Goal: Task Accomplishment & Management: Manage account settings

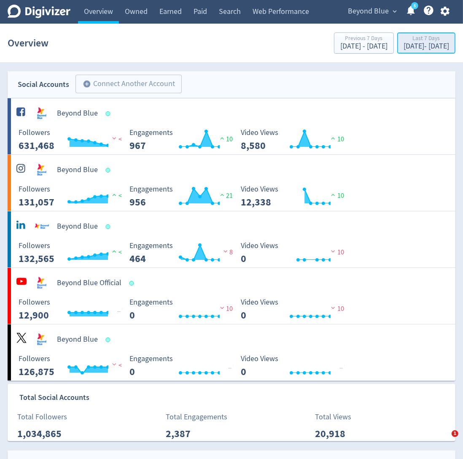
click at [404, 41] on div "Last 7 Days" at bounding box center [427, 38] width 46 height 7
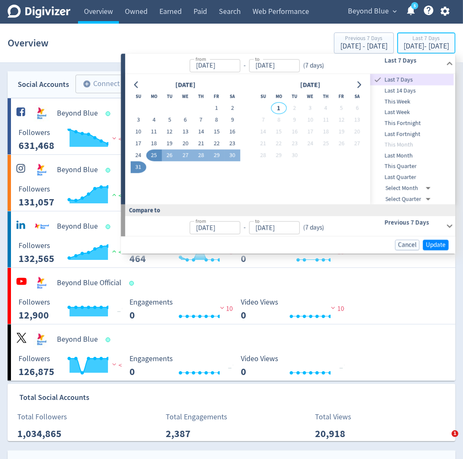
type input "[DATE]"
click at [192, 153] on button "27" at bounding box center [186, 156] width 16 height 12
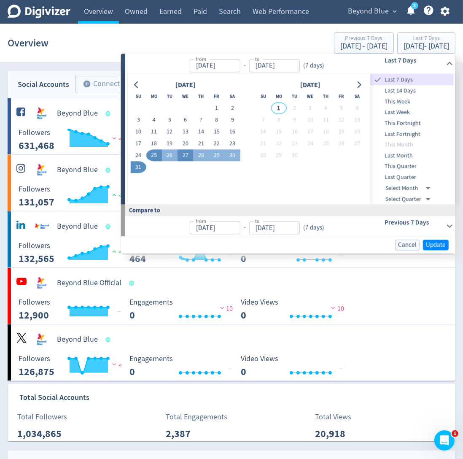
type input "[DATE]"
click at [192, 153] on button "27" at bounding box center [186, 156] width 16 height 12
type input "[DATE]"
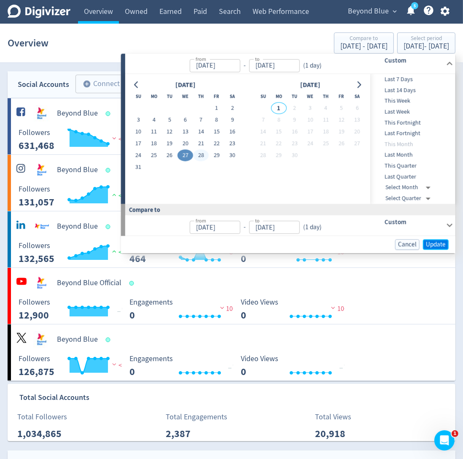
click at [434, 244] on span "Update" at bounding box center [436, 244] width 20 height 6
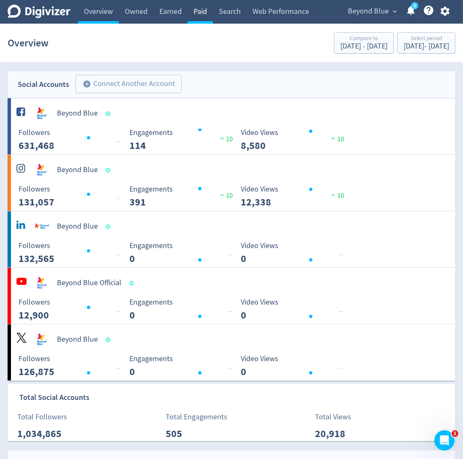
click at [196, 14] on link "Paid" at bounding box center [200, 12] width 25 height 24
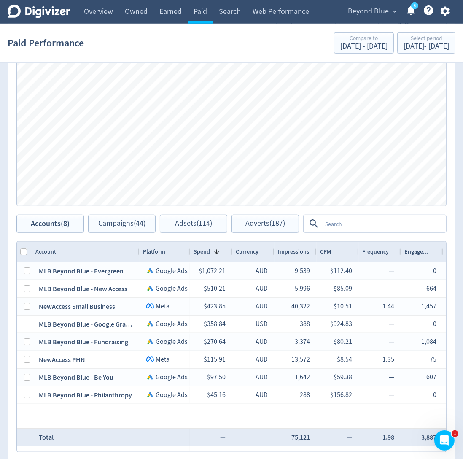
scroll to position [553, 0]
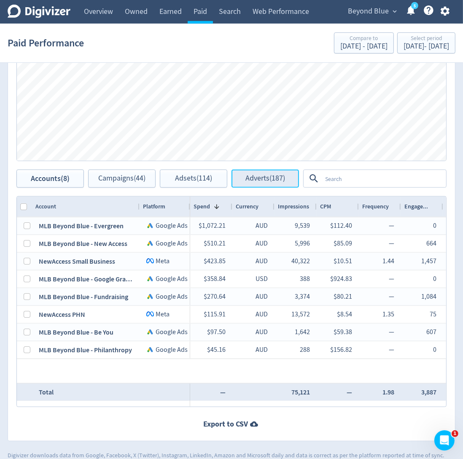
click at [275, 175] on span "Adverts (187)" at bounding box center [266, 179] width 40 height 8
click at [373, 183] on textarea at bounding box center [384, 179] width 124 height 16
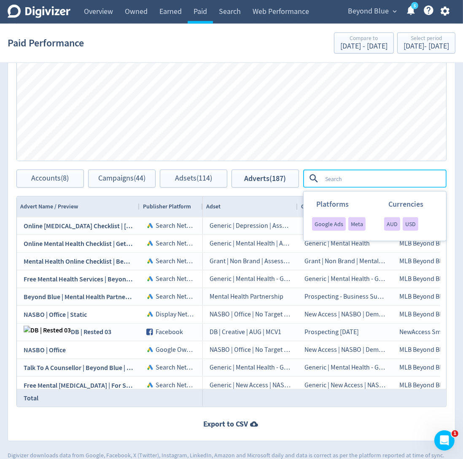
click at [375, 181] on textarea at bounding box center [384, 179] width 124 height 16
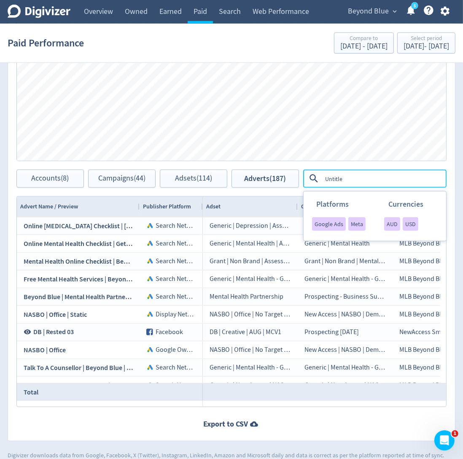
type textarea "Untitled"
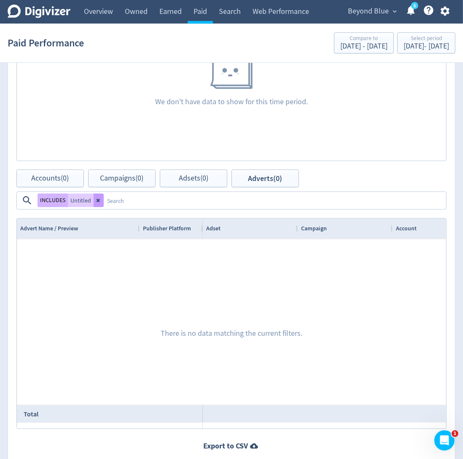
click at [99, 201] on icon at bounding box center [98, 200] width 3 height 3
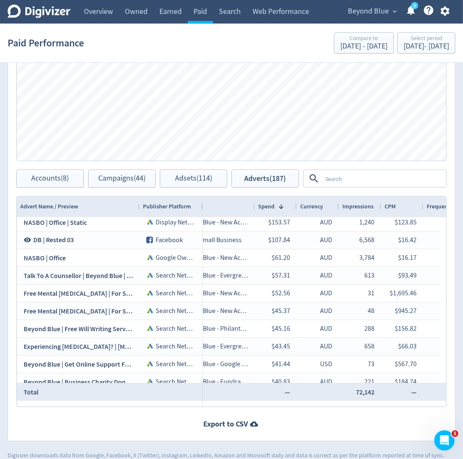
click at [346, 181] on textarea at bounding box center [384, 179] width 124 height 16
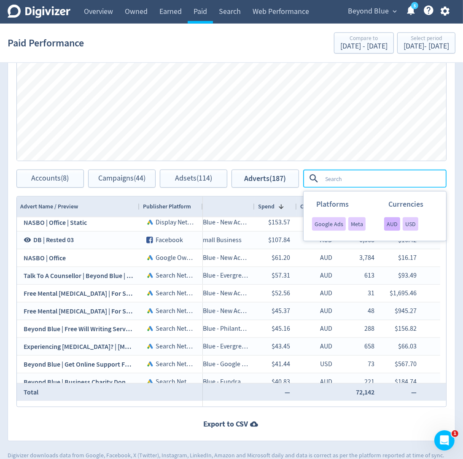
click at [387, 223] on span "AUD" at bounding box center [392, 224] width 11 height 6
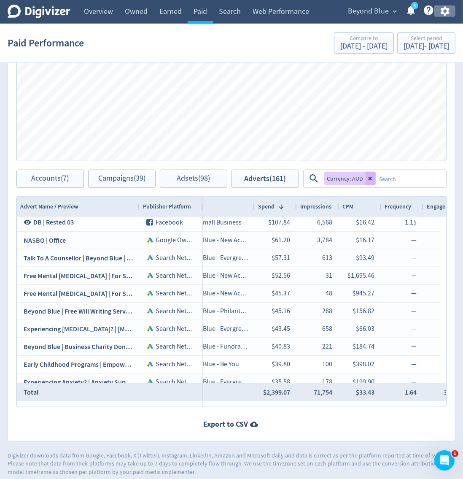
click at [443, 9] on icon "button" at bounding box center [444, 11] width 9 height 9
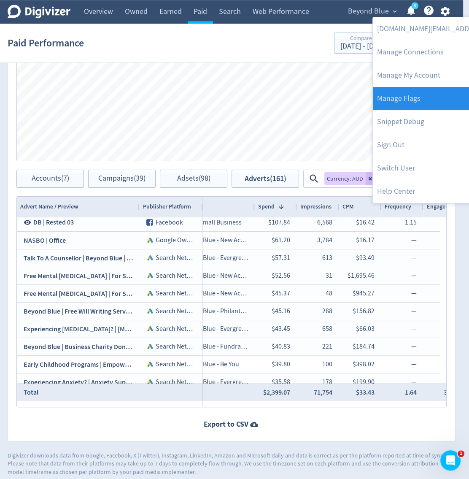
click at [428, 100] on link "Manage Flags" at bounding box center [459, 98] width 172 height 23
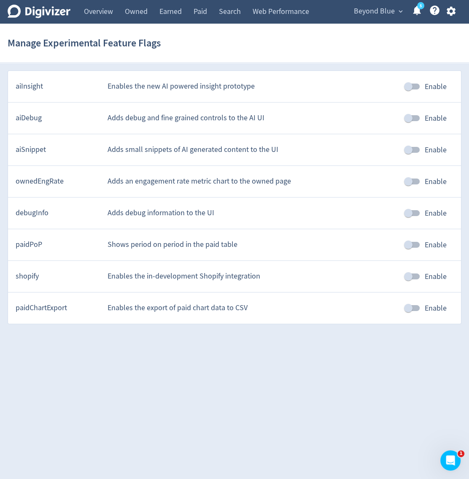
click at [420, 119] on input "Enable" at bounding box center [408, 118] width 48 height 16
checkbox input "true"
click at [208, 17] on link "Paid" at bounding box center [200, 12] width 25 height 24
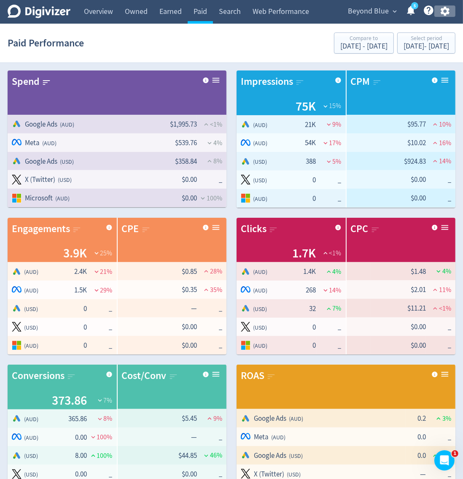
click at [454, 13] on button "button" at bounding box center [445, 10] width 21 height 11
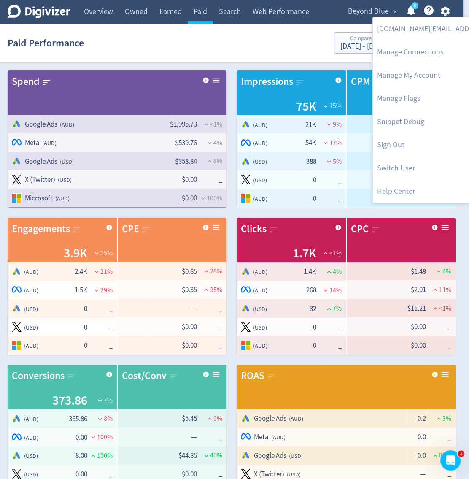
click at [350, 20] on div at bounding box center [234, 239] width 469 height 479
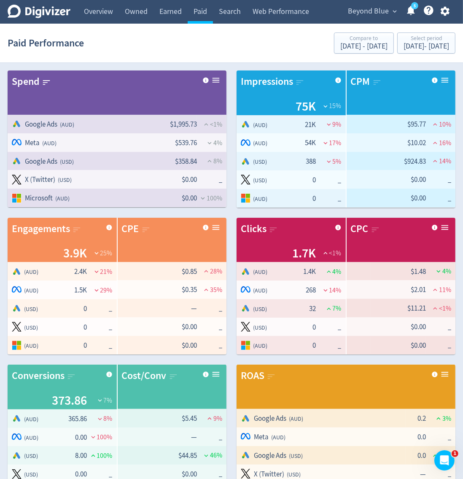
click at [447, 13] on icon "button" at bounding box center [444, 11] width 9 height 9
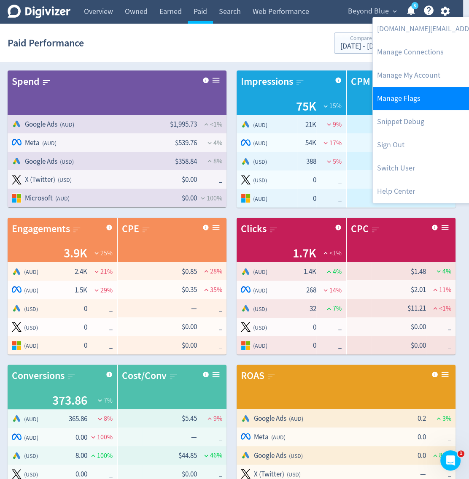
click at [425, 89] on link "Manage Flags" at bounding box center [459, 98] width 172 height 23
